Goal: Transaction & Acquisition: Purchase product/service

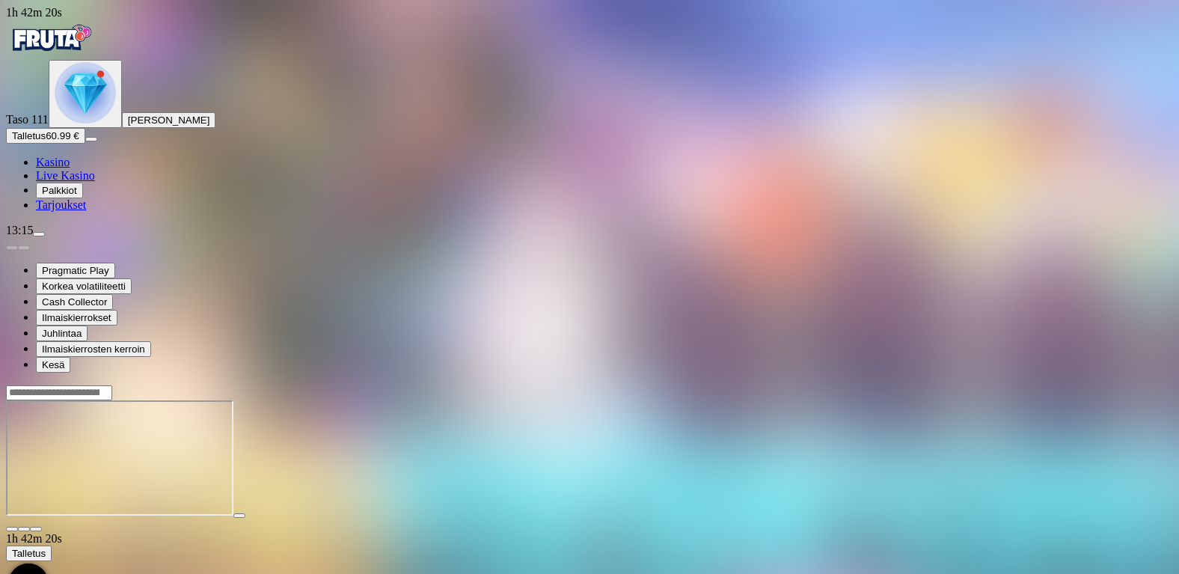
click at [12, 529] on span "close icon" at bounding box center [12, 529] width 0 height 0
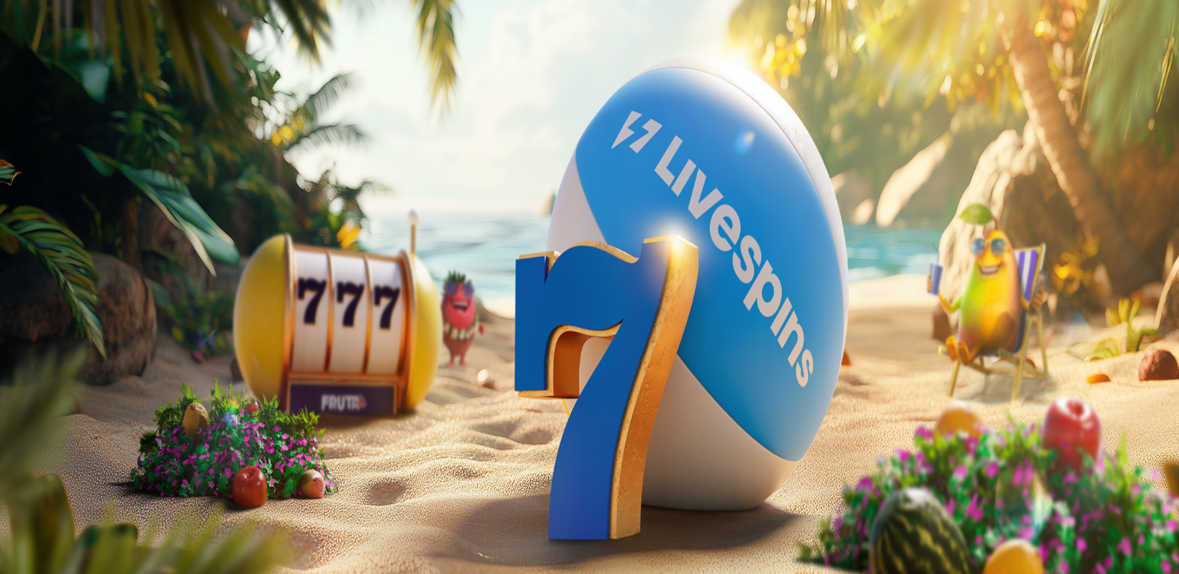
click at [48, 370] on span "Kotiutus" at bounding box center [30, 375] width 36 height 11
click at [112, 315] on input "number" at bounding box center [59, 322] width 106 height 15
type input "**"
click at [54, 343] on button "Kotiutus" at bounding box center [30, 351] width 48 height 16
click at [12, 311] on span "close icon" at bounding box center [12, 311] width 0 height 0
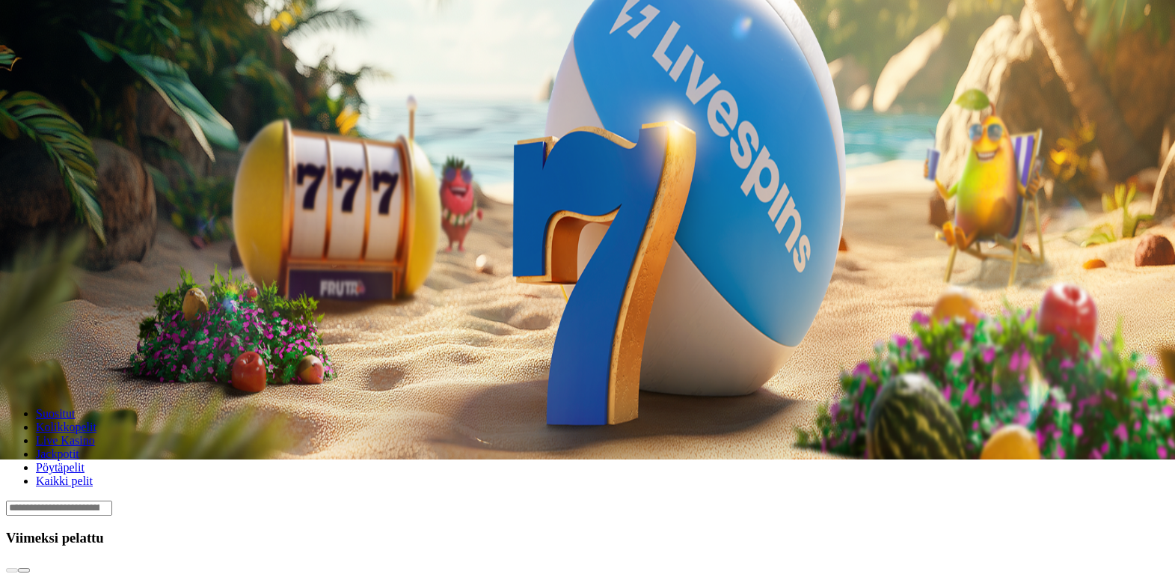
scroll to position [150, 0]
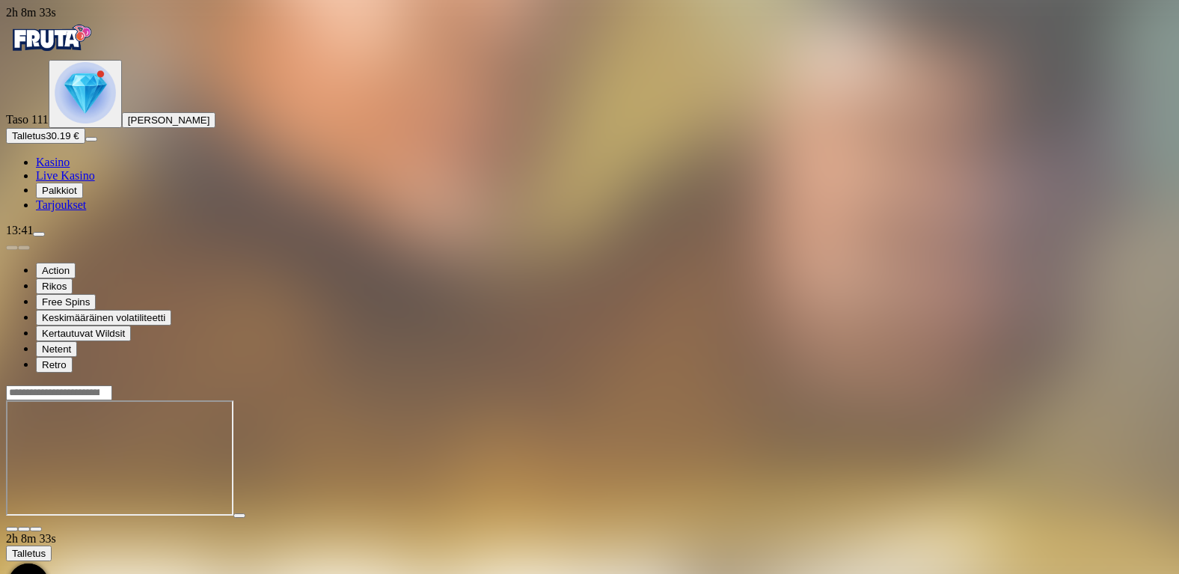
click at [39, 234] on span "menu icon" at bounding box center [39, 234] width 0 height 0
